Goal: Transaction & Acquisition: Purchase product/service

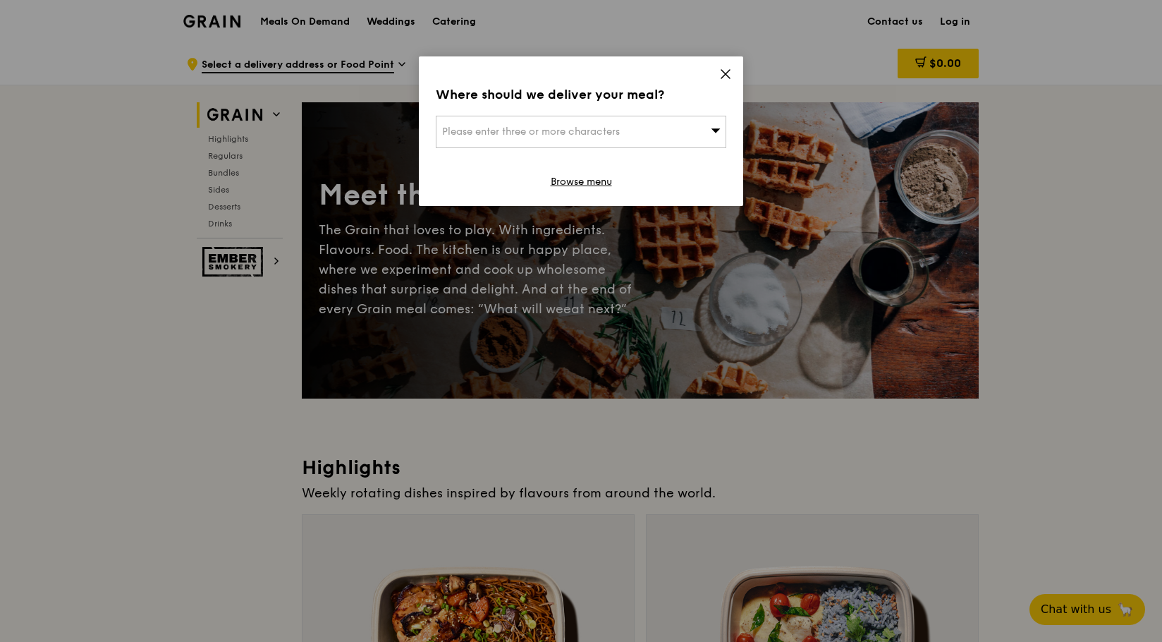
click at [730, 76] on icon at bounding box center [725, 74] width 13 height 13
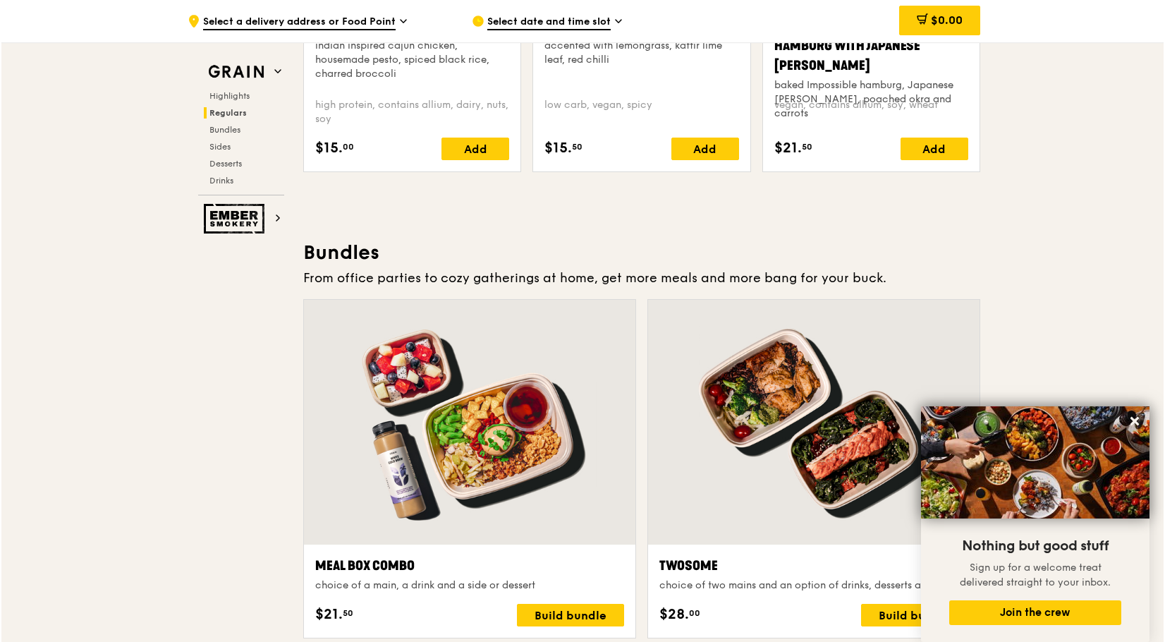
scroll to position [2045, 0]
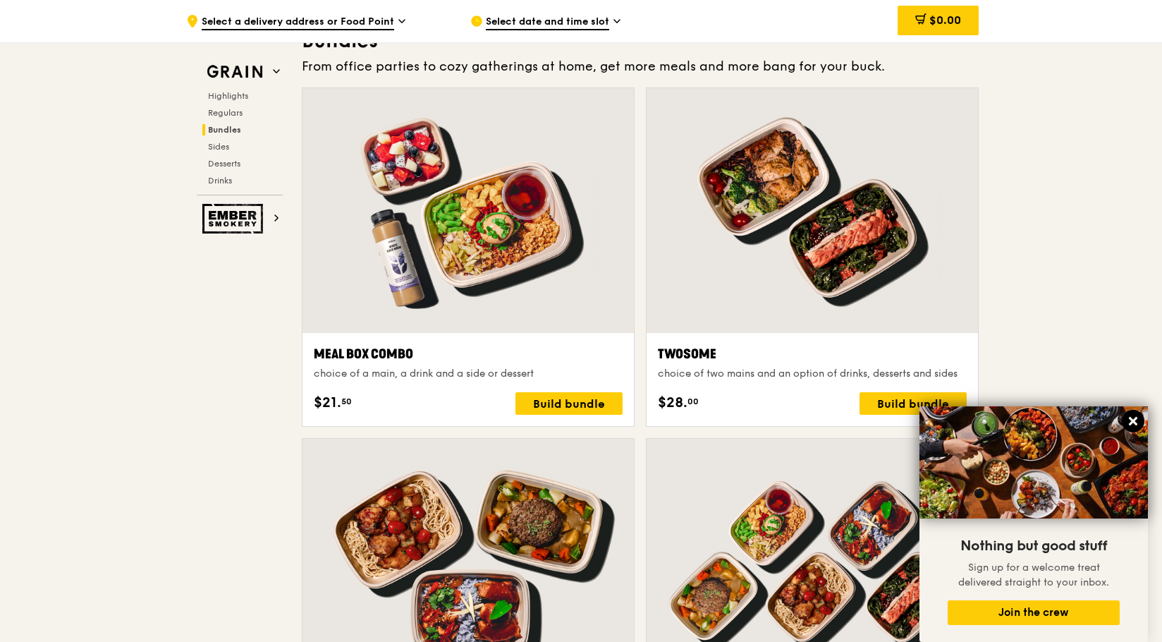
click at [1138, 422] on icon at bounding box center [1133, 421] width 13 height 13
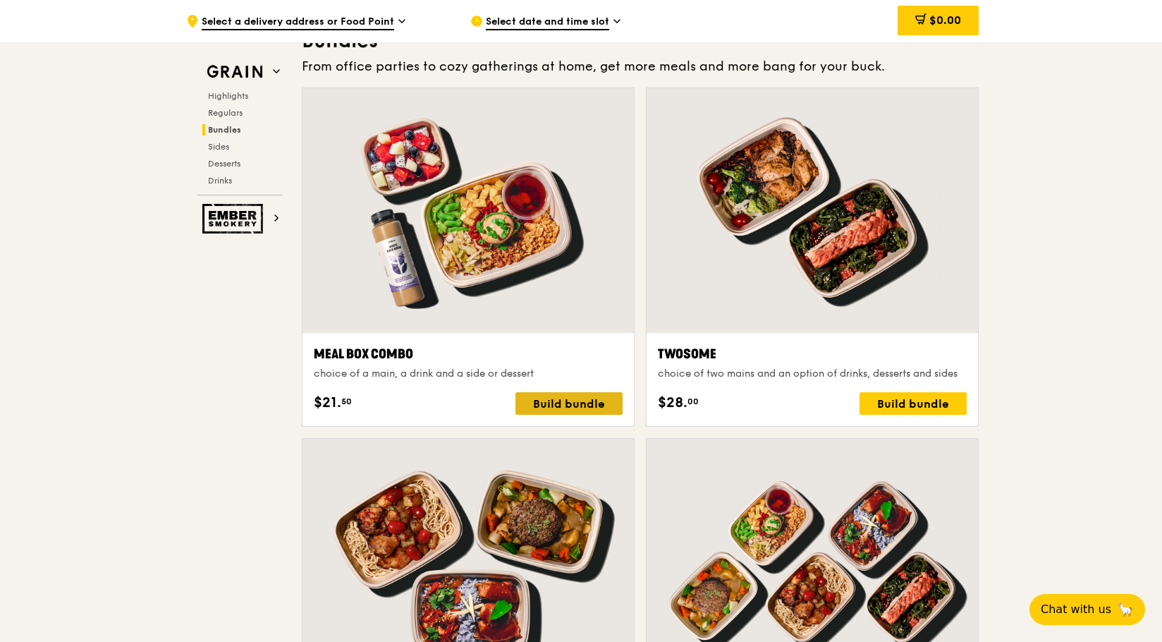
click at [590, 401] on div "Build bundle" at bounding box center [568, 403] width 107 height 23
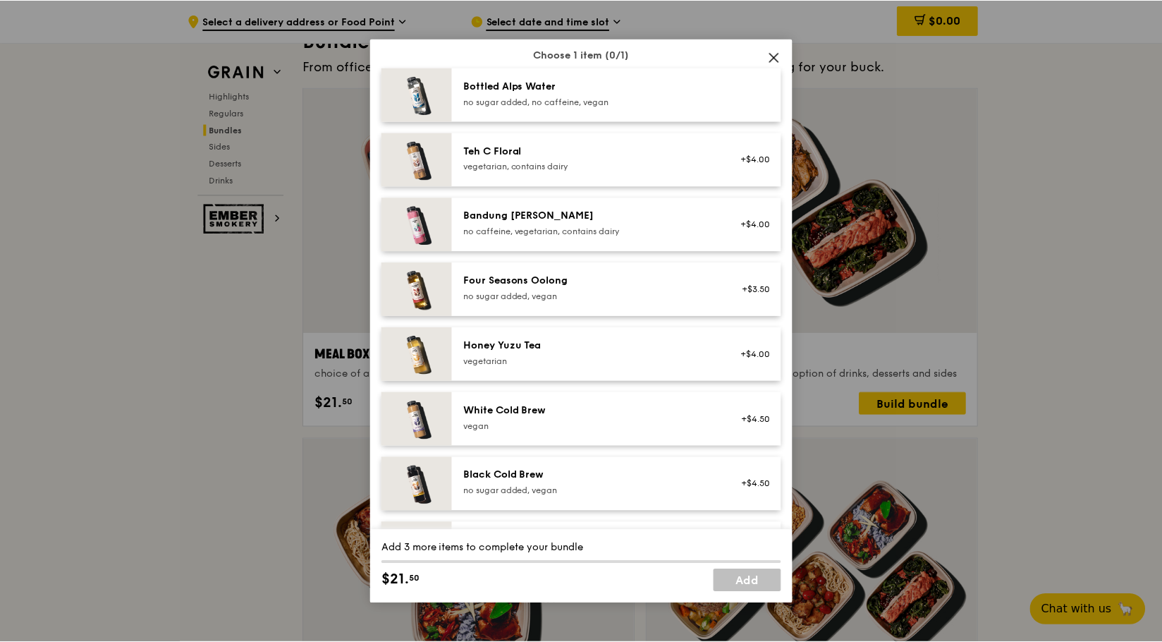
scroll to position [1614, 0]
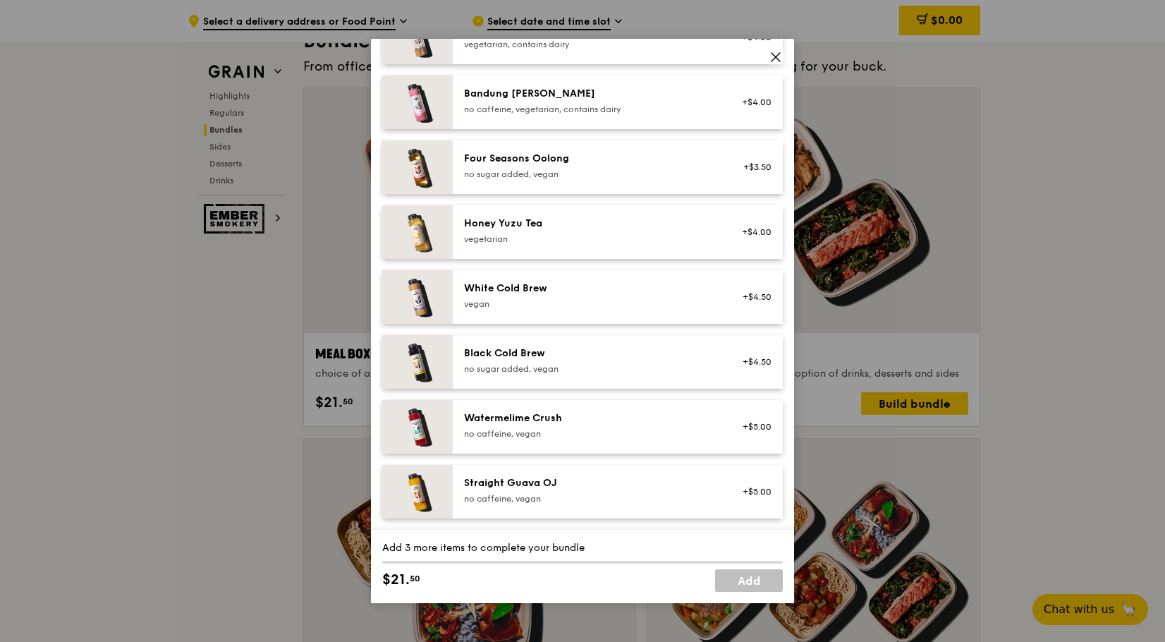
click at [778, 59] on icon at bounding box center [775, 57] width 8 height 8
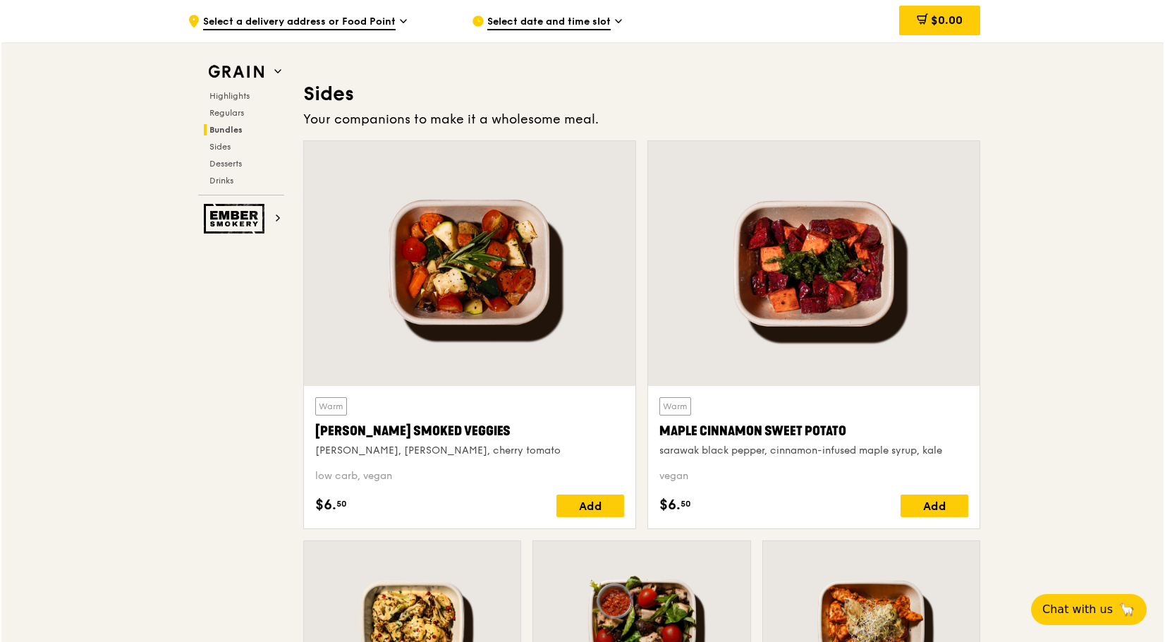
scroll to position [2679, 0]
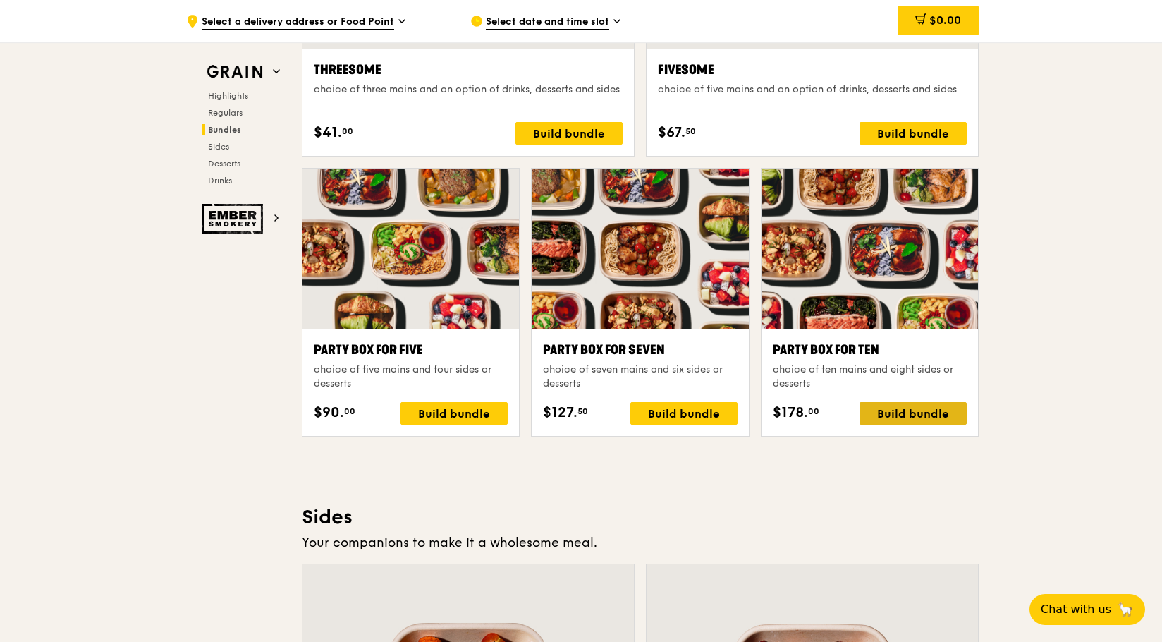
click at [920, 417] on div "Build bundle" at bounding box center [913, 413] width 107 height 23
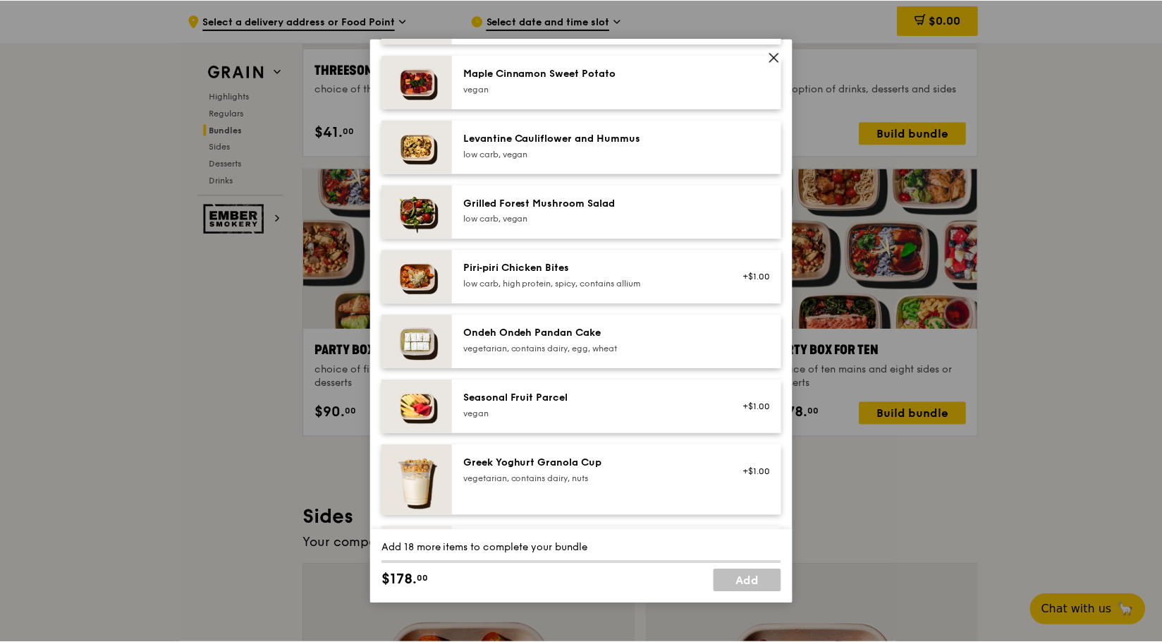
scroll to position [415, 0]
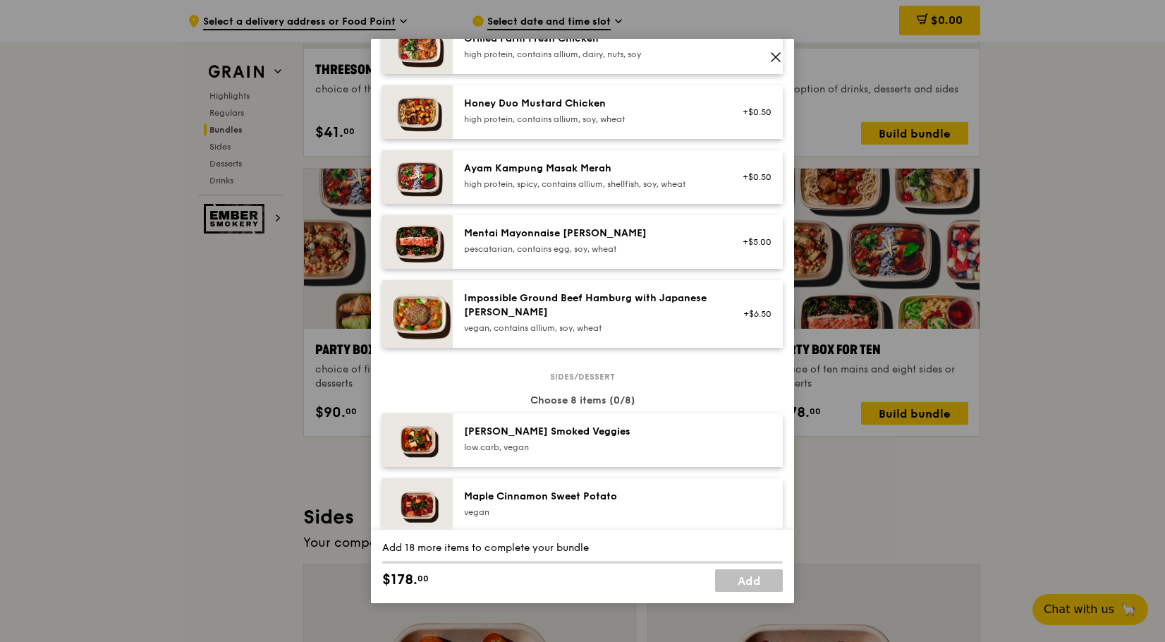
click at [703, 188] on div "Ayam Kampung Masak Merah high protein, spicy, contains allium, shellfish, soy, …" at bounding box center [590, 175] width 253 height 28
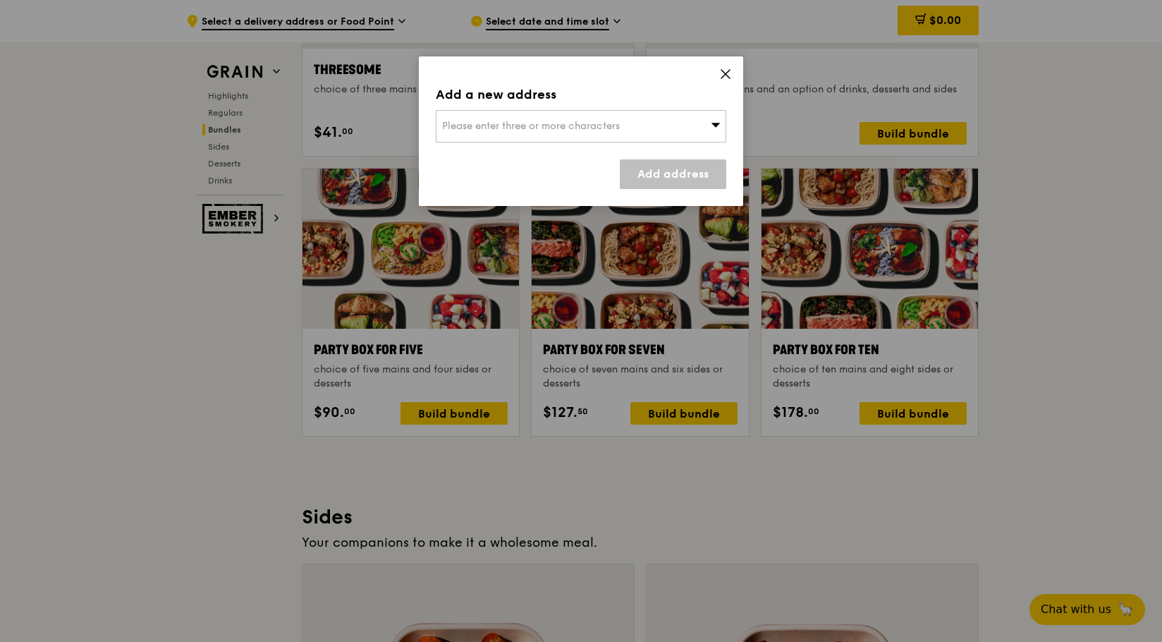
click at [721, 71] on icon at bounding box center [725, 74] width 13 height 13
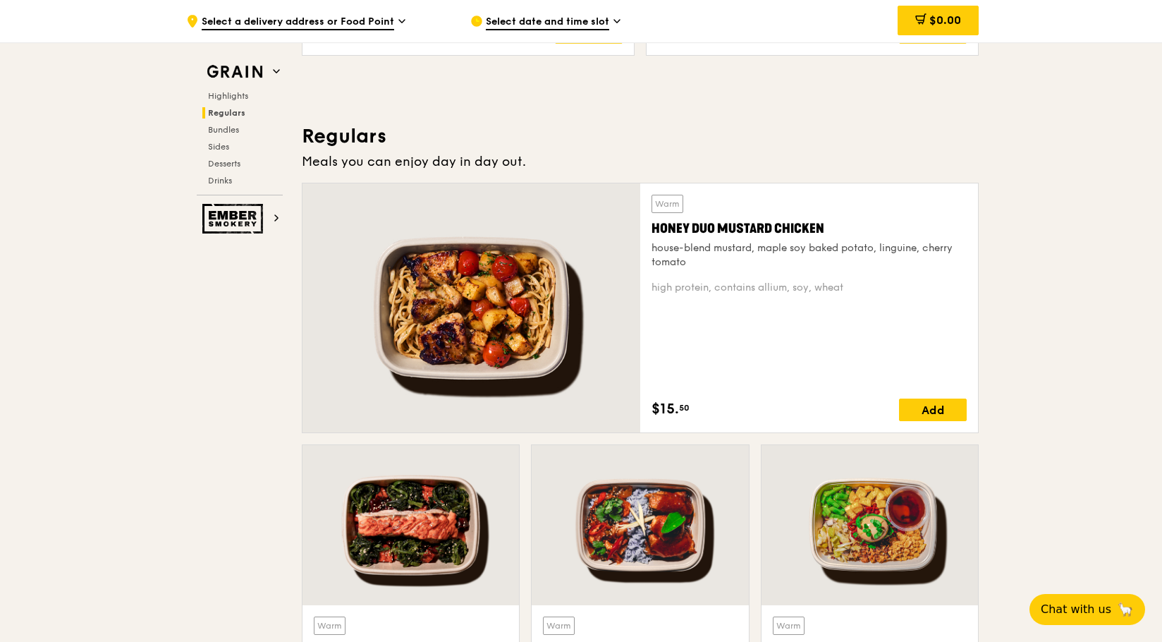
scroll to position [1058, 0]
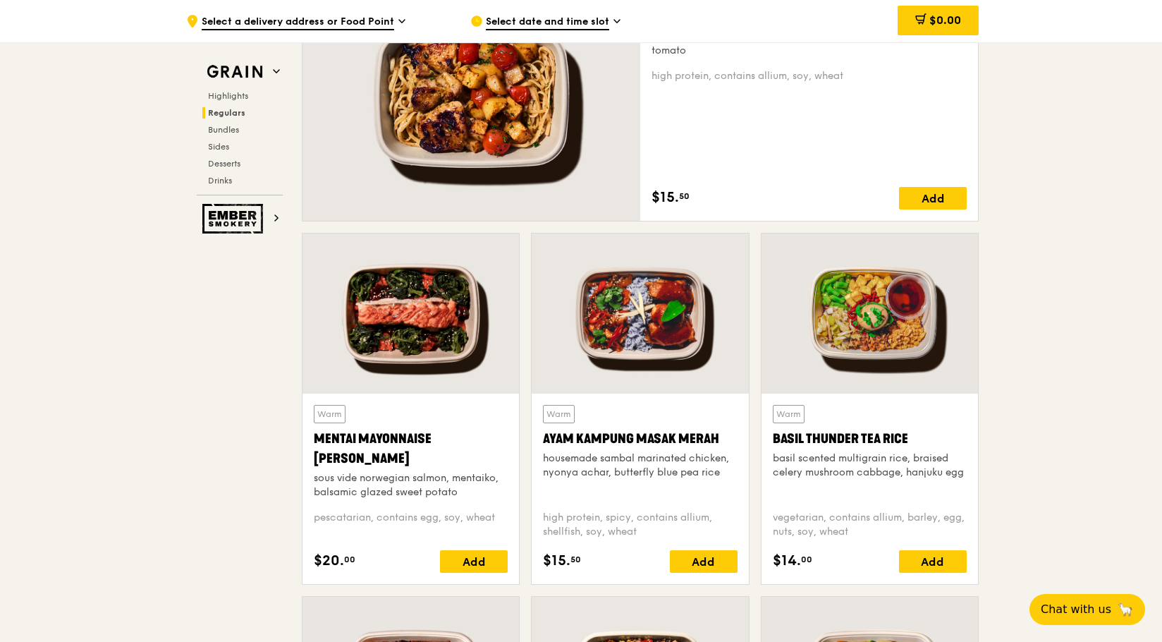
click at [684, 364] on div at bounding box center [640, 313] width 216 height 160
